Goal: Find specific page/section: Find specific page/section

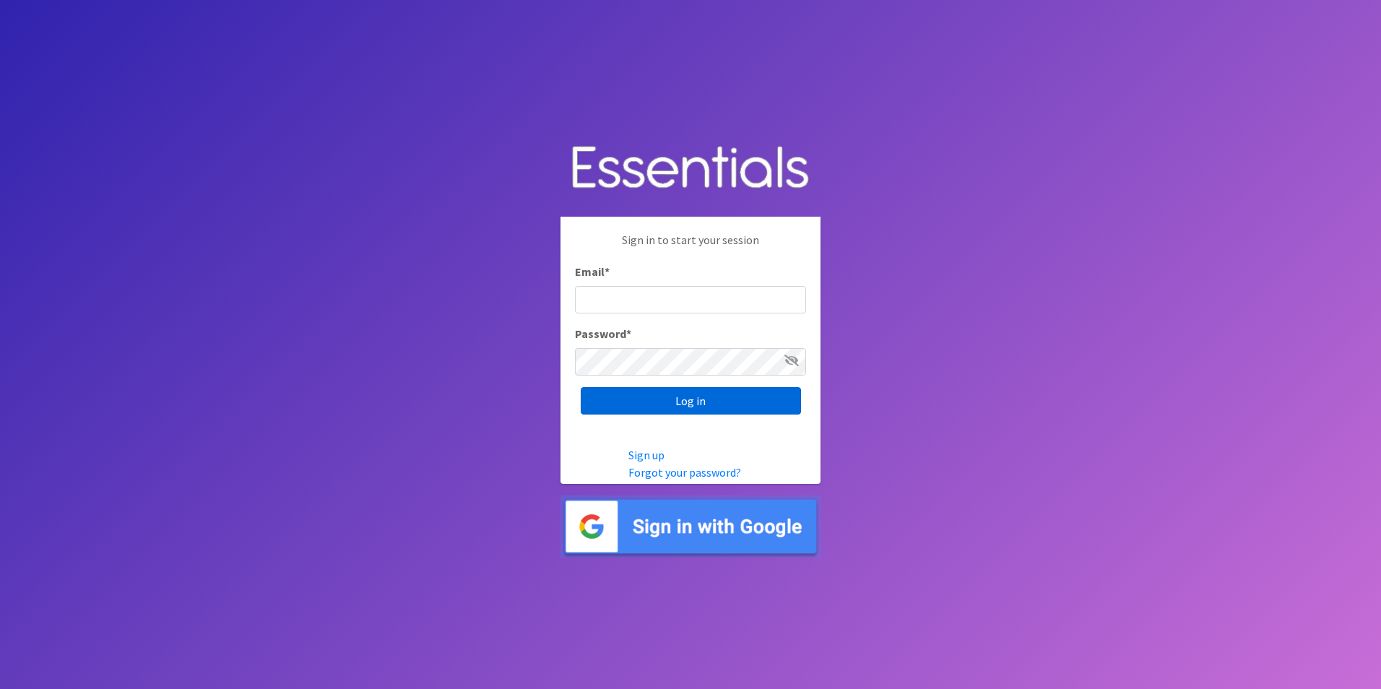
type input "service@periodokc.org"
click at [651, 396] on input "Log in" at bounding box center [691, 400] width 220 height 27
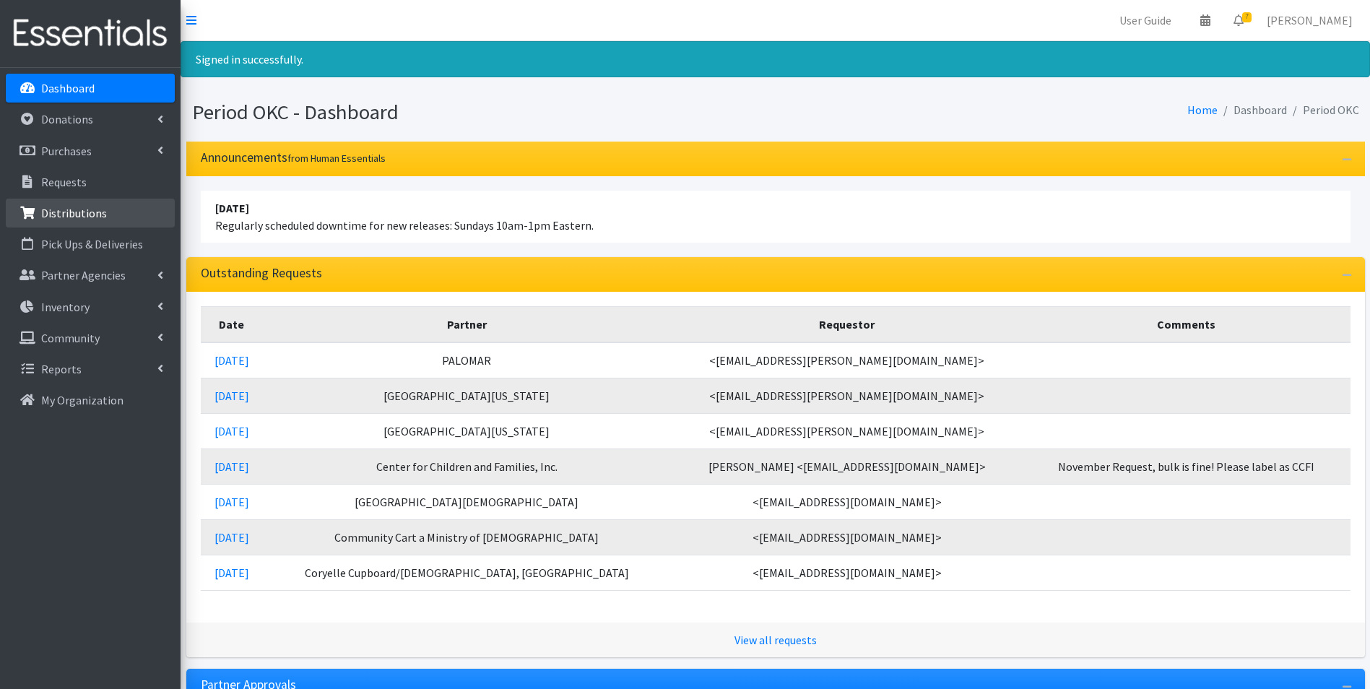
click at [97, 221] on link "Distributions" at bounding box center [90, 213] width 169 height 29
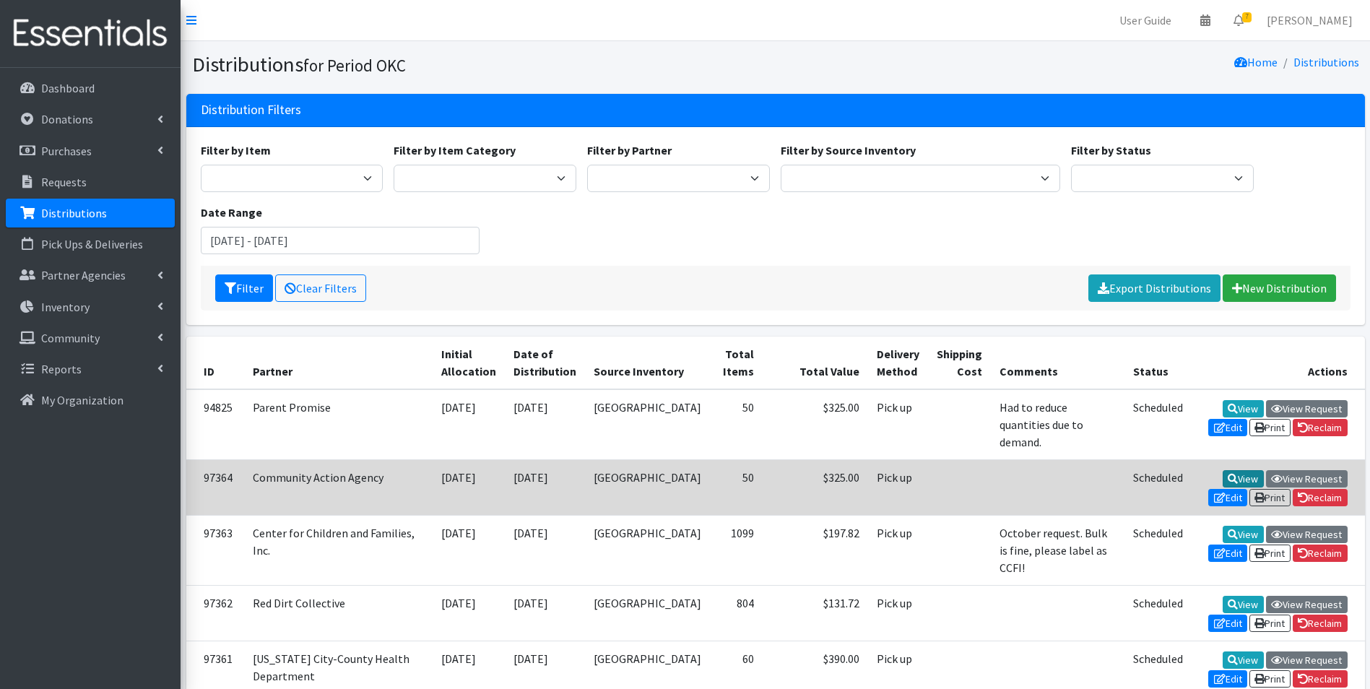
click at [1227, 474] on icon at bounding box center [1232, 479] width 10 height 10
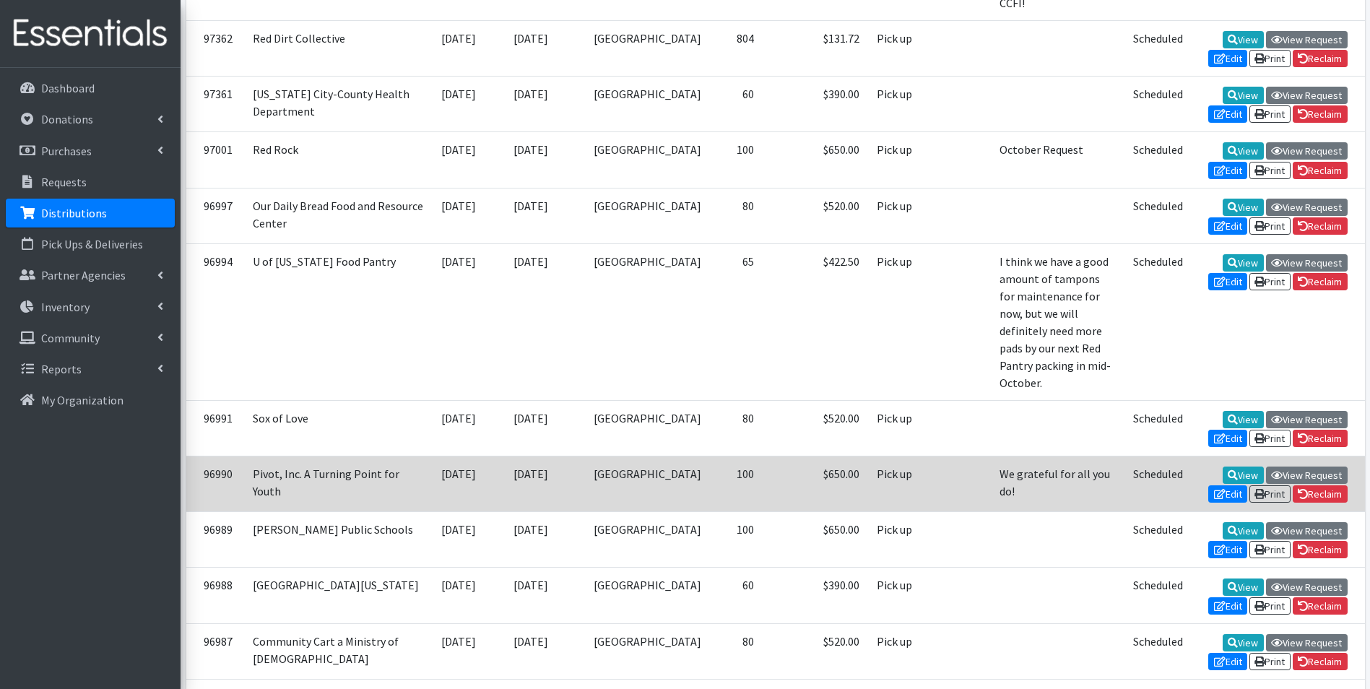
scroll to position [578, 0]
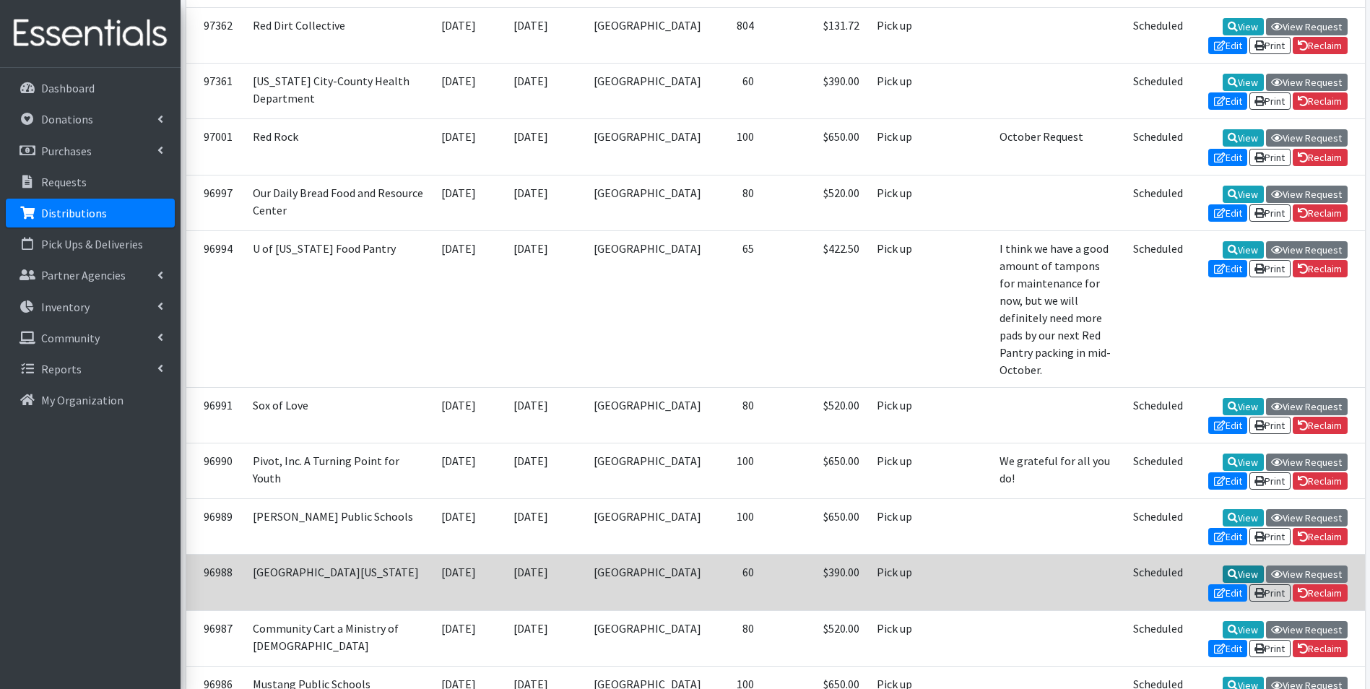
click at [1222, 565] on link "View" at bounding box center [1242, 573] width 41 height 17
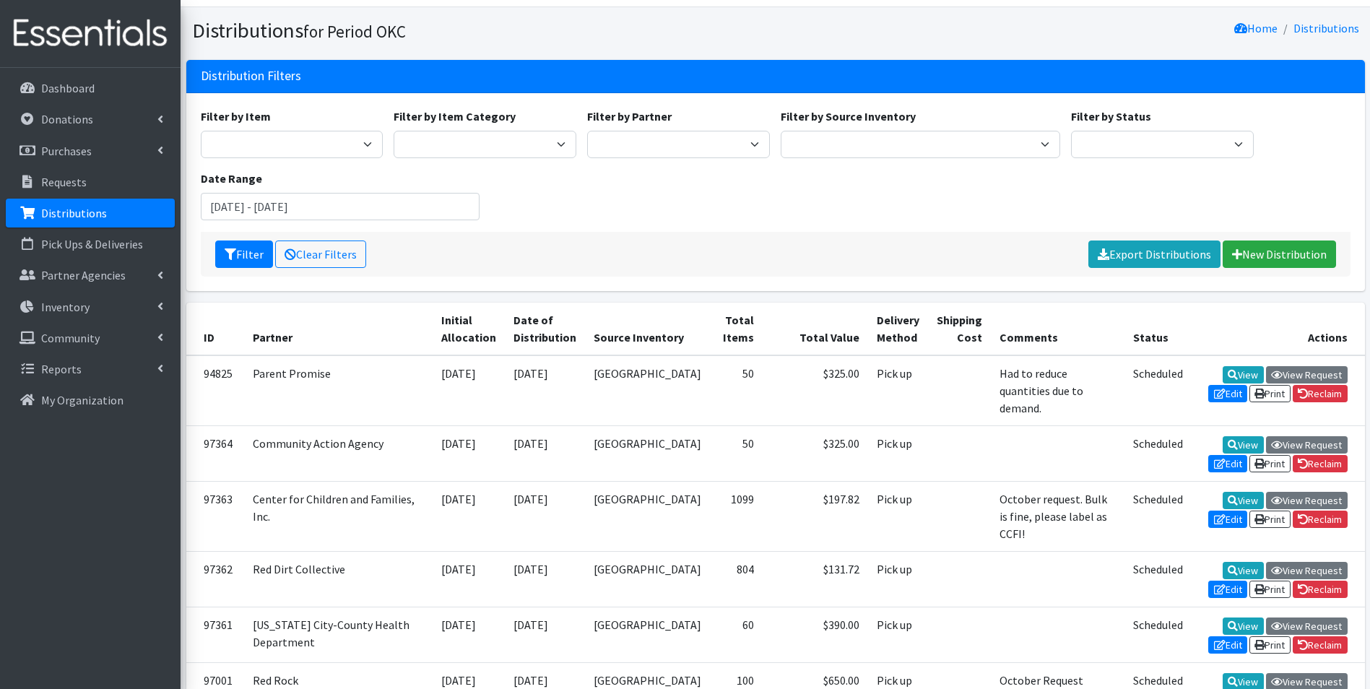
scroll to position [0, 0]
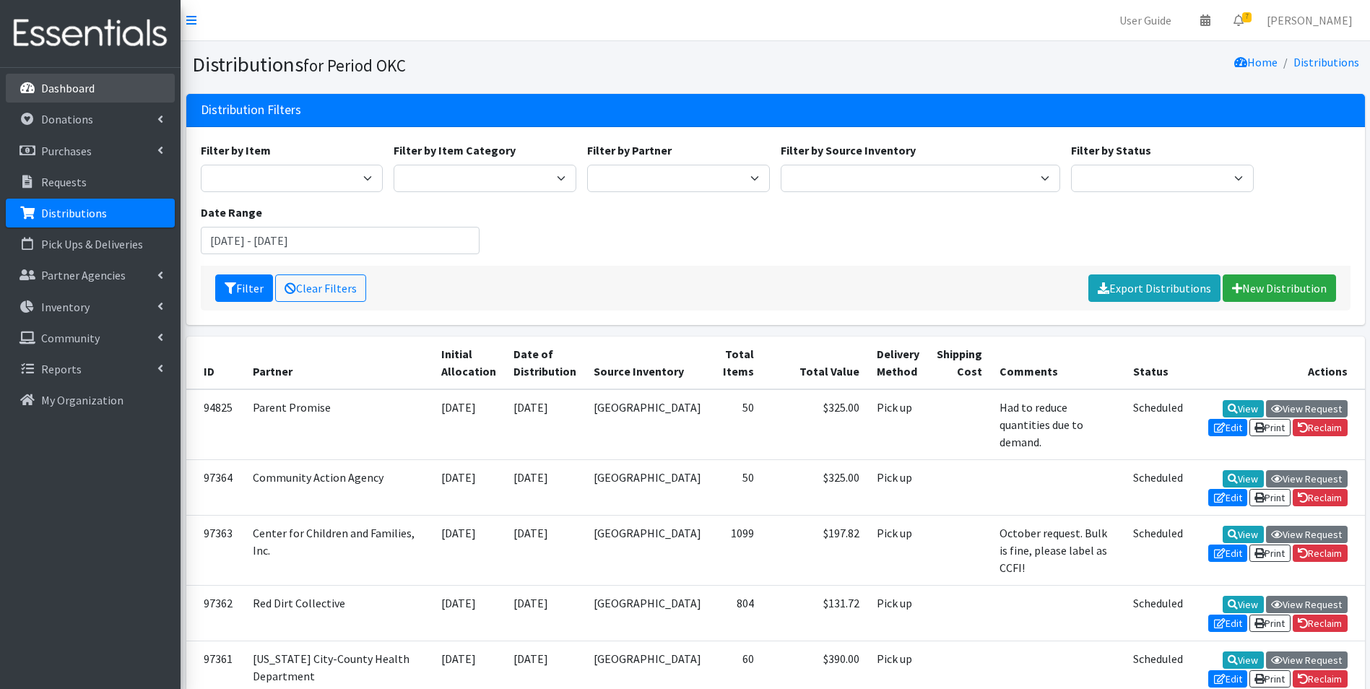
click at [48, 86] on p "Dashboard" at bounding box center [67, 88] width 53 height 14
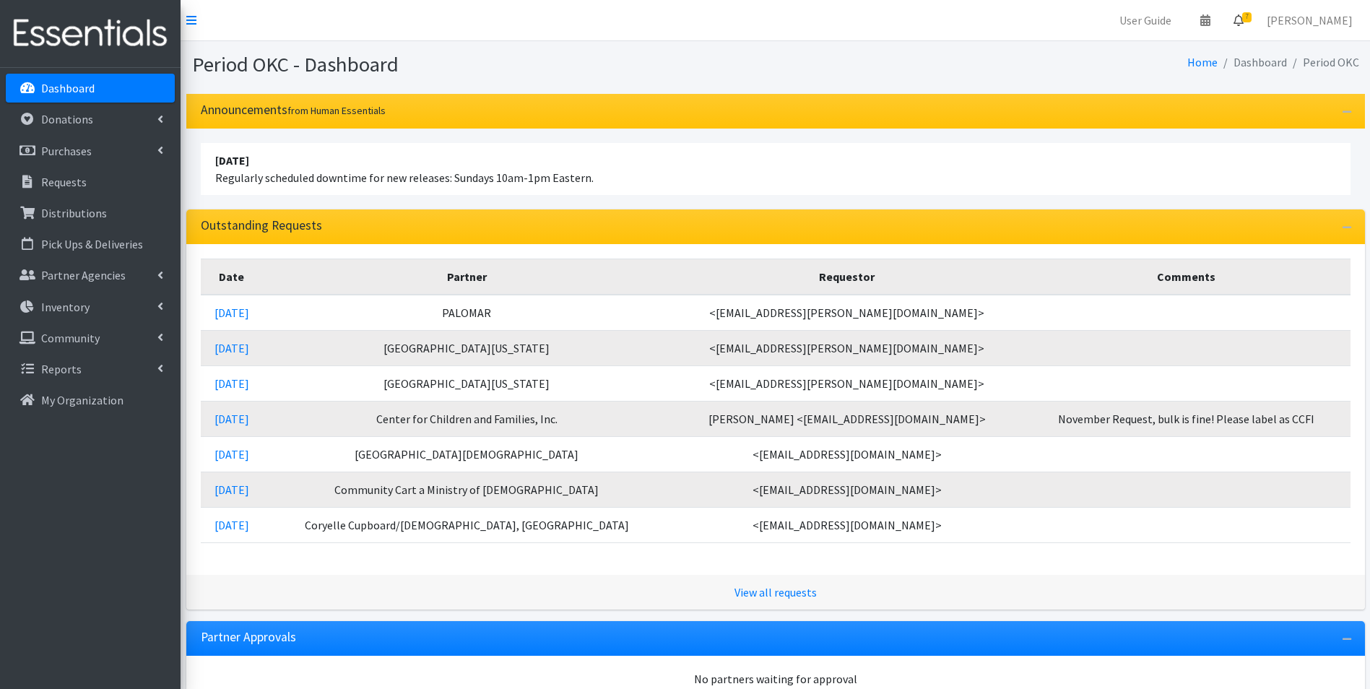
click at [1243, 25] on icon at bounding box center [1238, 20] width 10 height 12
click at [886, 64] on div "Home Dashboard Period OKC" at bounding box center [1069, 64] width 589 height 25
